Goal: Task Accomplishment & Management: Complete application form

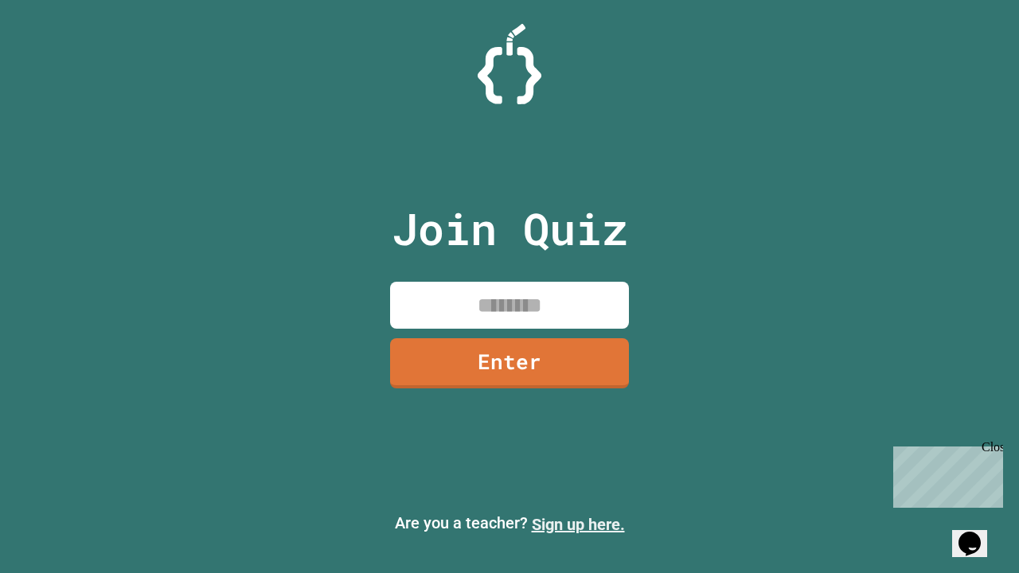
click at [578, 525] on link "Sign up here." at bounding box center [578, 524] width 93 height 19
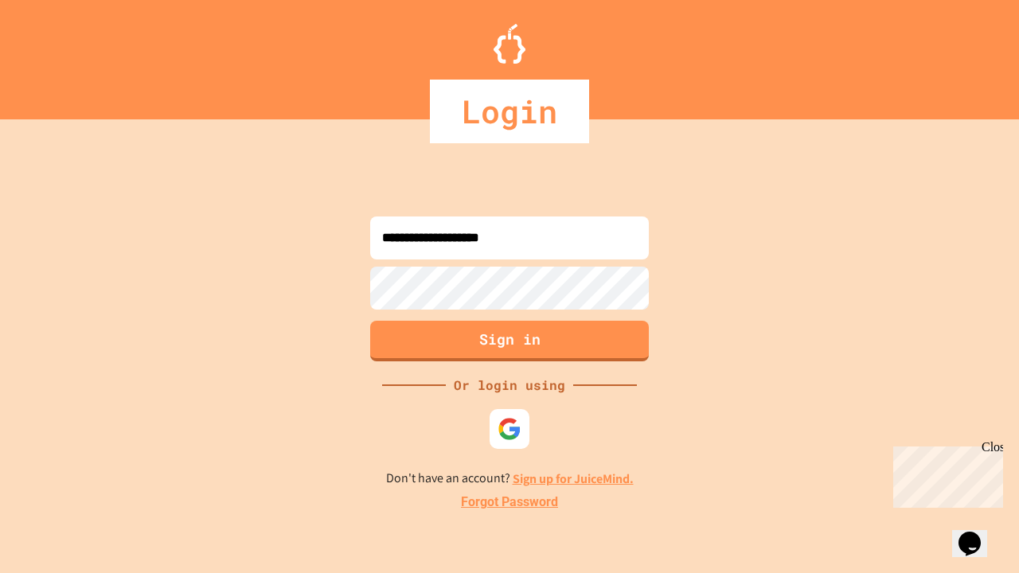
type input "**********"
